Goal: Register for event/course

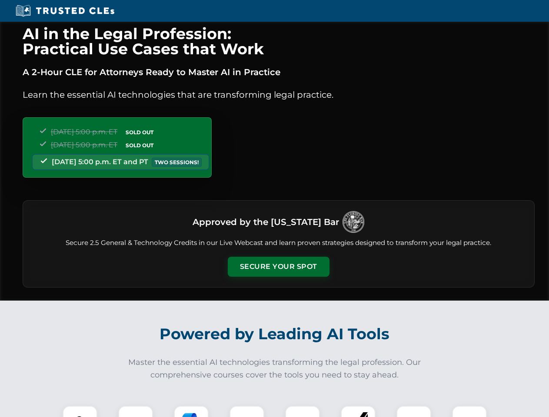
click at [278, 267] on button "Secure Your Spot" at bounding box center [279, 267] width 102 height 20
click at [80, 411] on img at bounding box center [79, 423] width 25 height 25
